Goal: Task Accomplishment & Management: Manage account settings

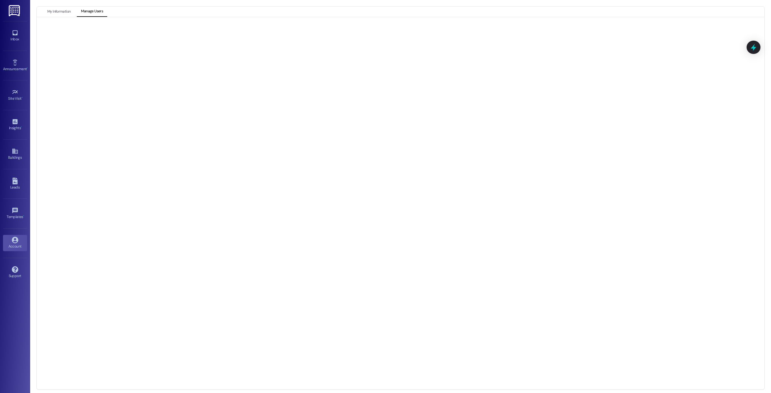
click at [12, 243] on icon at bounding box center [15, 240] width 7 height 7
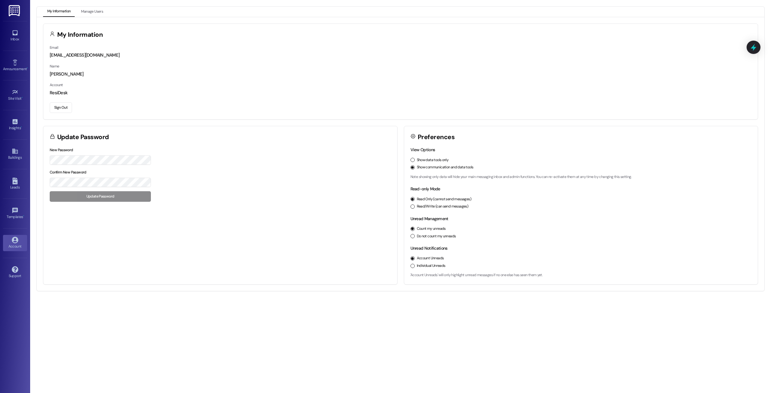
click at [63, 99] on div "Email [EMAIL_ADDRESS][DOMAIN_NAME] Name [PERSON_NAME] Account ResiDesk Sign Out" at bounding box center [400, 81] width 715 height 75
click at [53, 115] on div "Email [EMAIL_ADDRESS][DOMAIN_NAME] Name [PERSON_NAME] Account ResiDesk Sign Out" at bounding box center [400, 81] width 715 height 75
click at [60, 110] on button "Sign Out" at bounding box center [61, 107] width 22 height 11
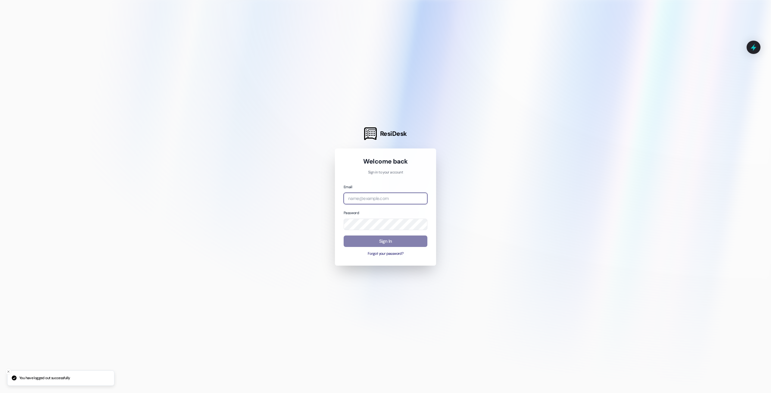
click at [407, 194] on input "email" at bounding box center [386, 199] width 84 height 12
click at [0, 393] on com-1password-button at bounding box center [0, 393] width 0 height 0
type input "[EMAIL_ADDRESS][DOMAIN_NAME]"
